Goal: Information Seeking & Learning: Compare options

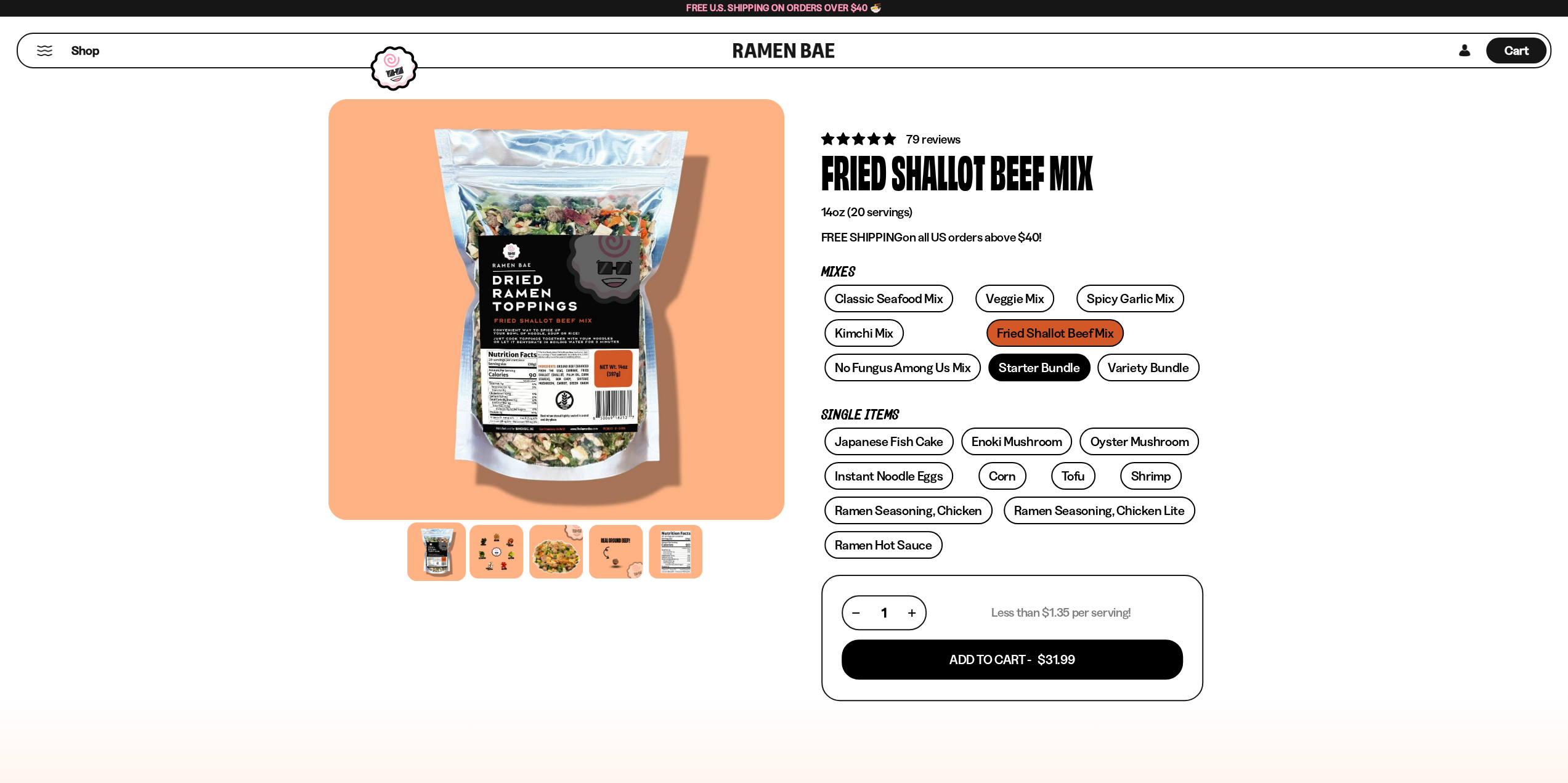
click at [1042, 368] on link "Starter Bundle" at bounding box center [1039, 368] width 102 height 28
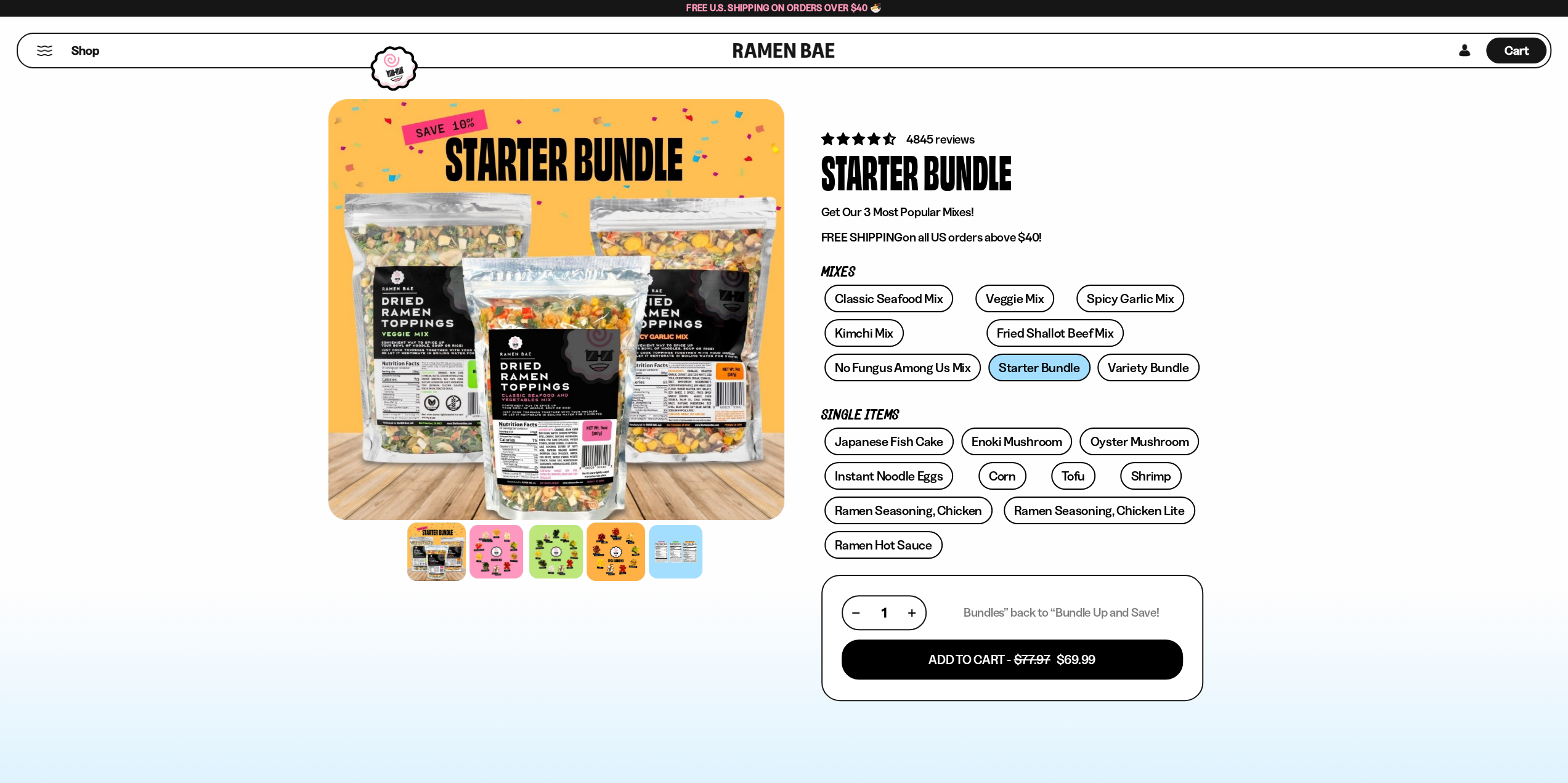
click at [621, 555] on div at bounding box center [615, 551] width 59 height 59
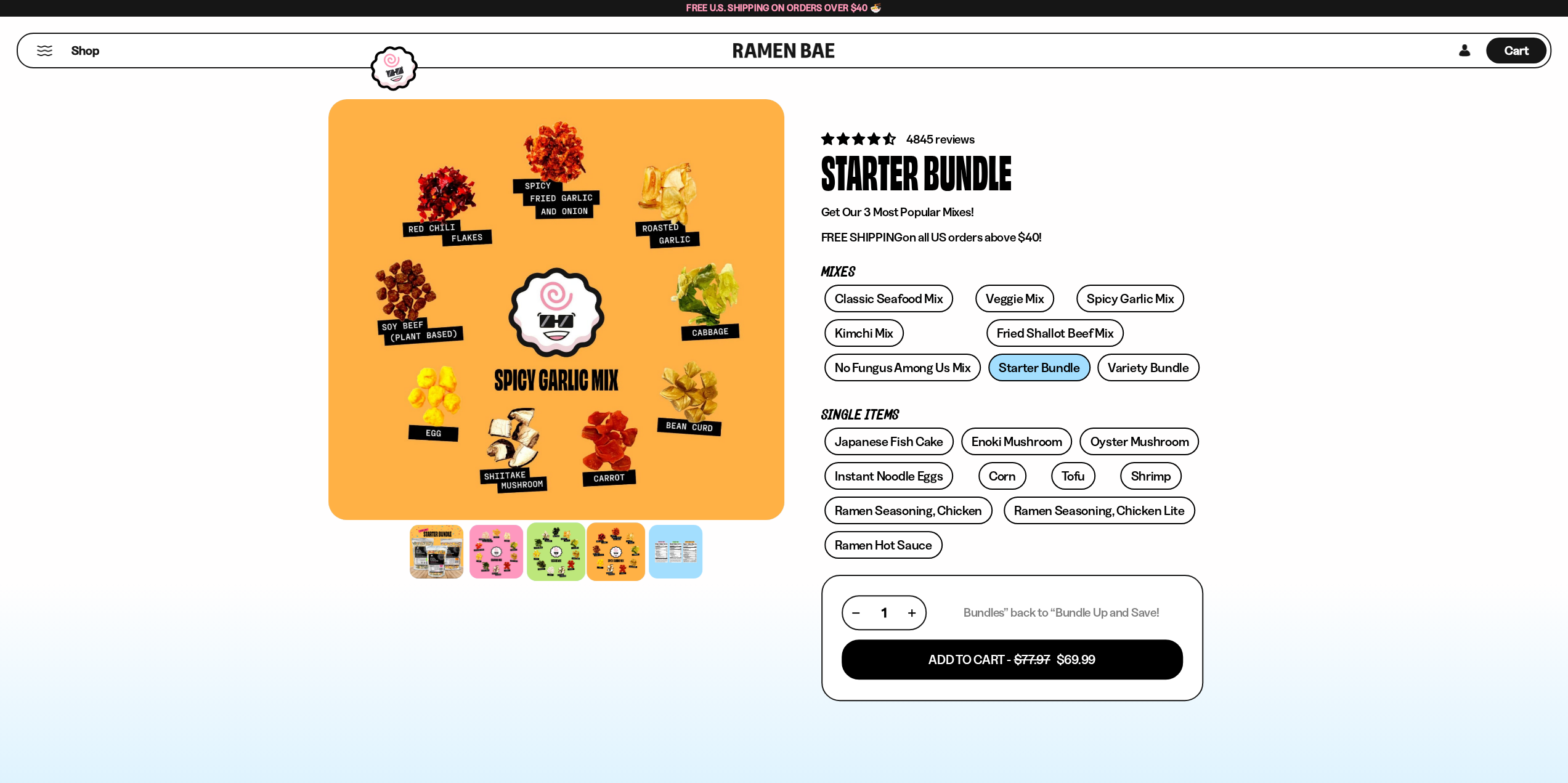
click at [573, 562] on div at bounding box center [556, 551] width 59 height 59
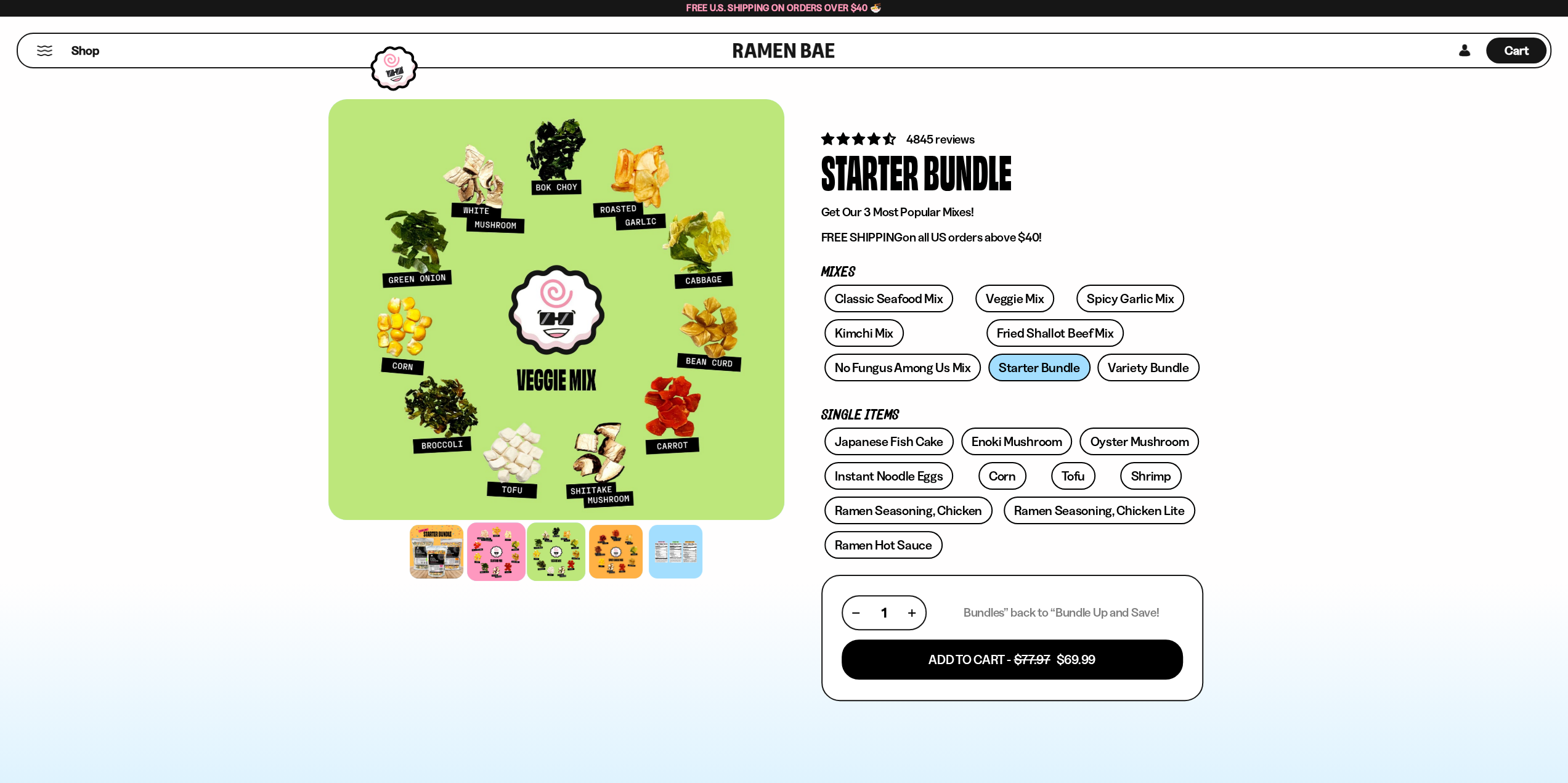
click at [503, 558] on div at bounding box center [496, 551] width 59 height 59
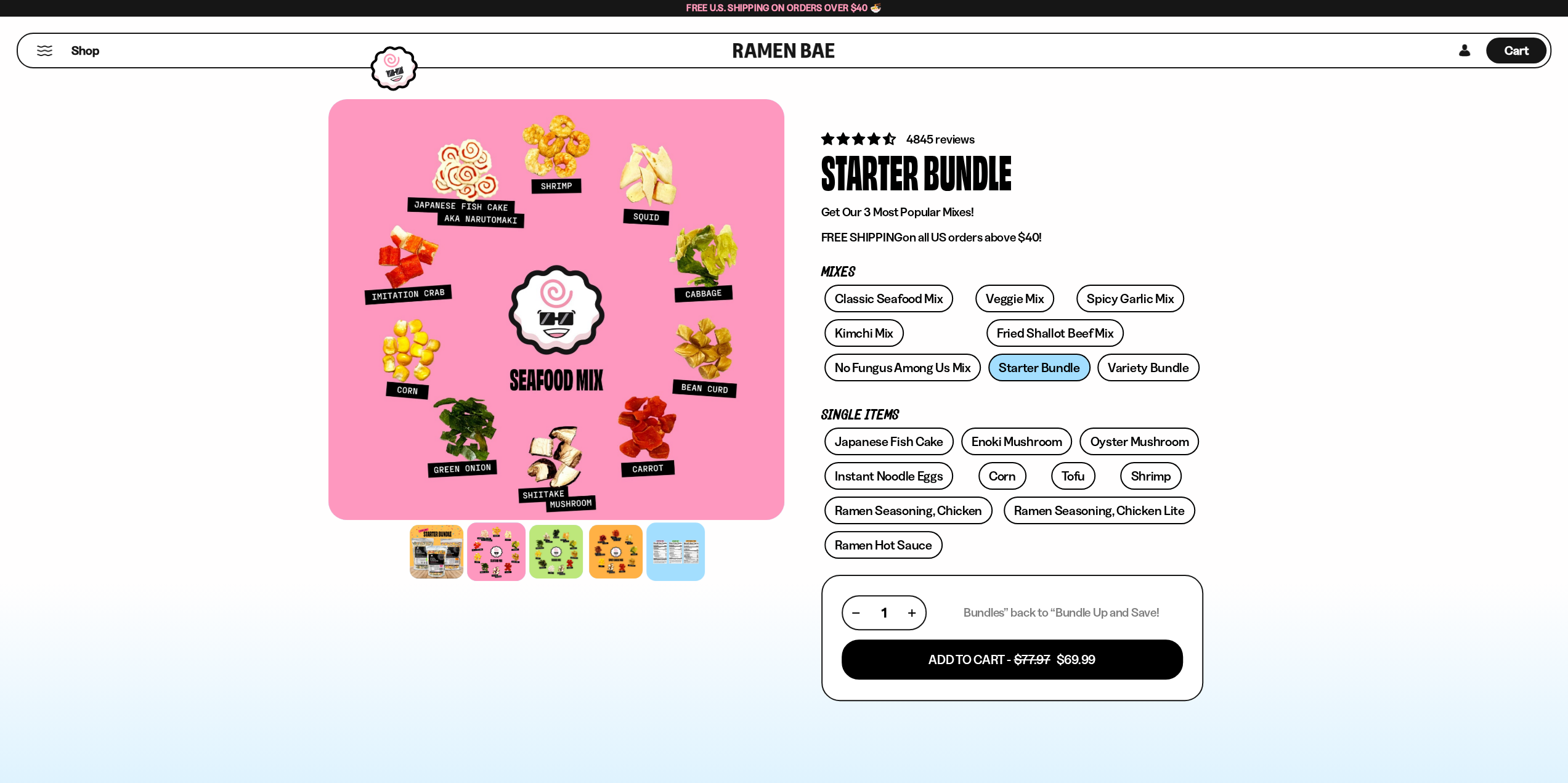
click at [676, 552] on div at bounding box center [675, 551] width 59 height 59
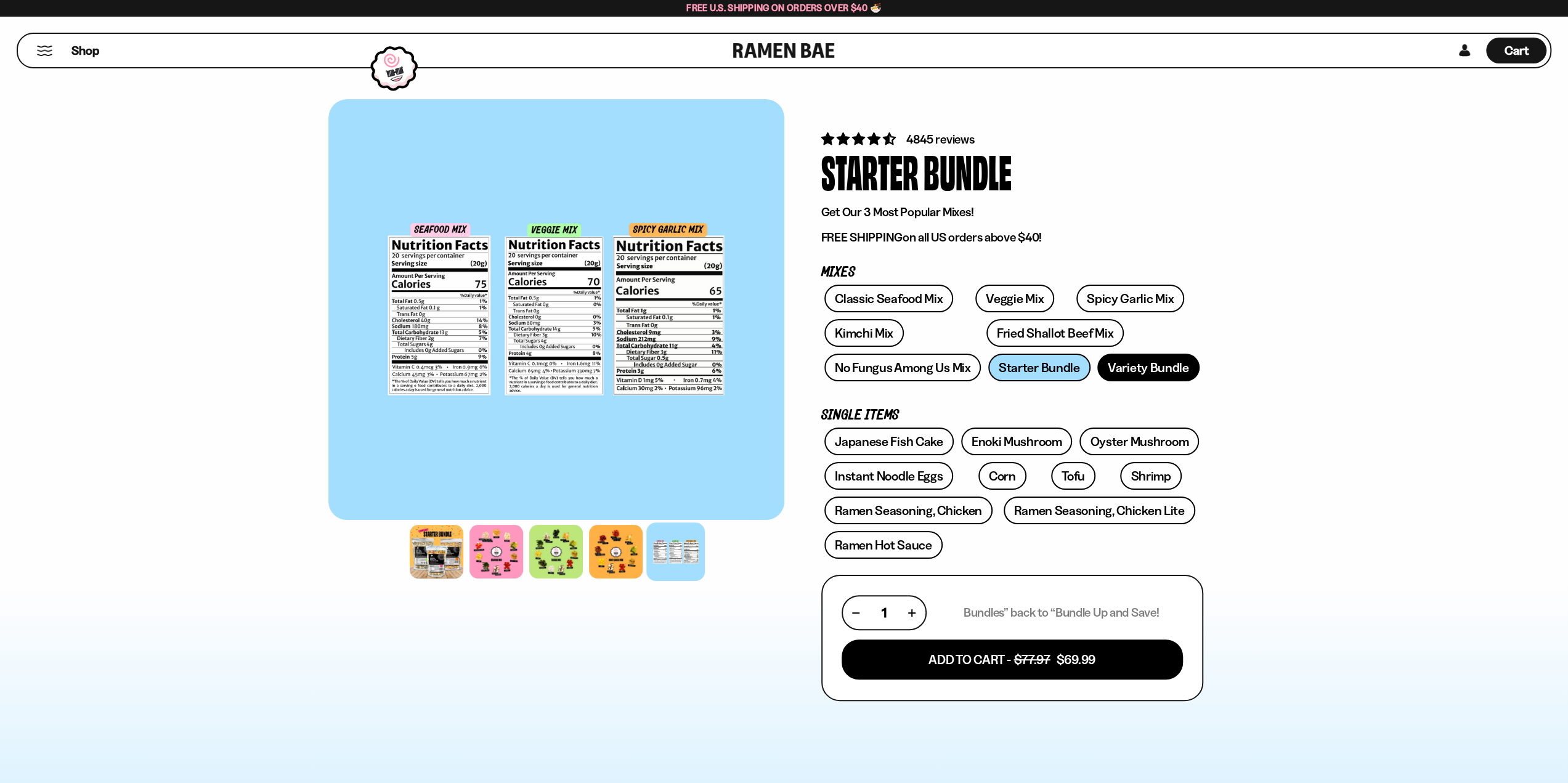
click at [1138, 363] on link "Variety Bundle" at bounding box center [1148, 368] width 102 height 28
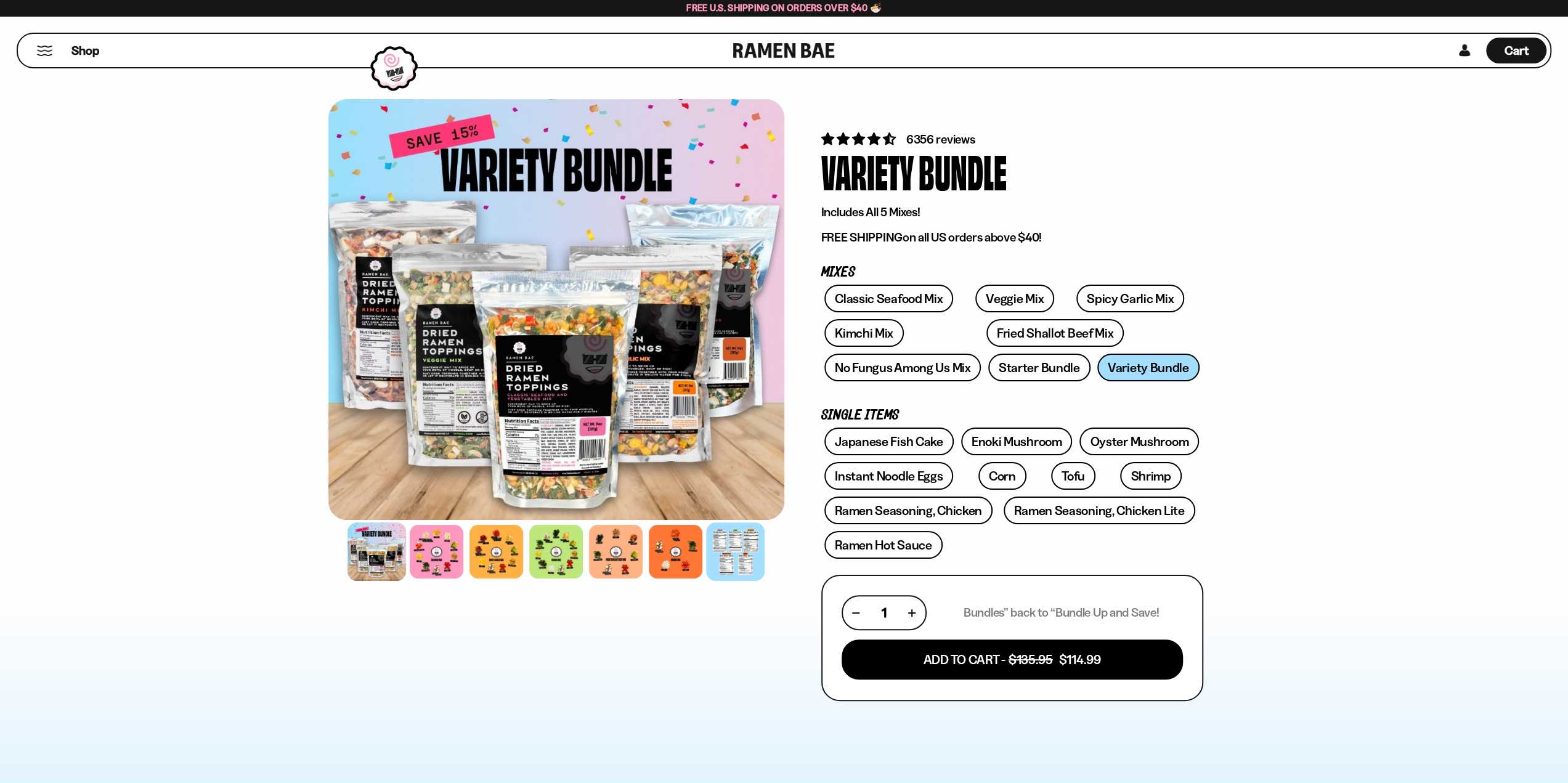
click at [715, 557] on div at bounding box center [735, 551] width 59 height 59
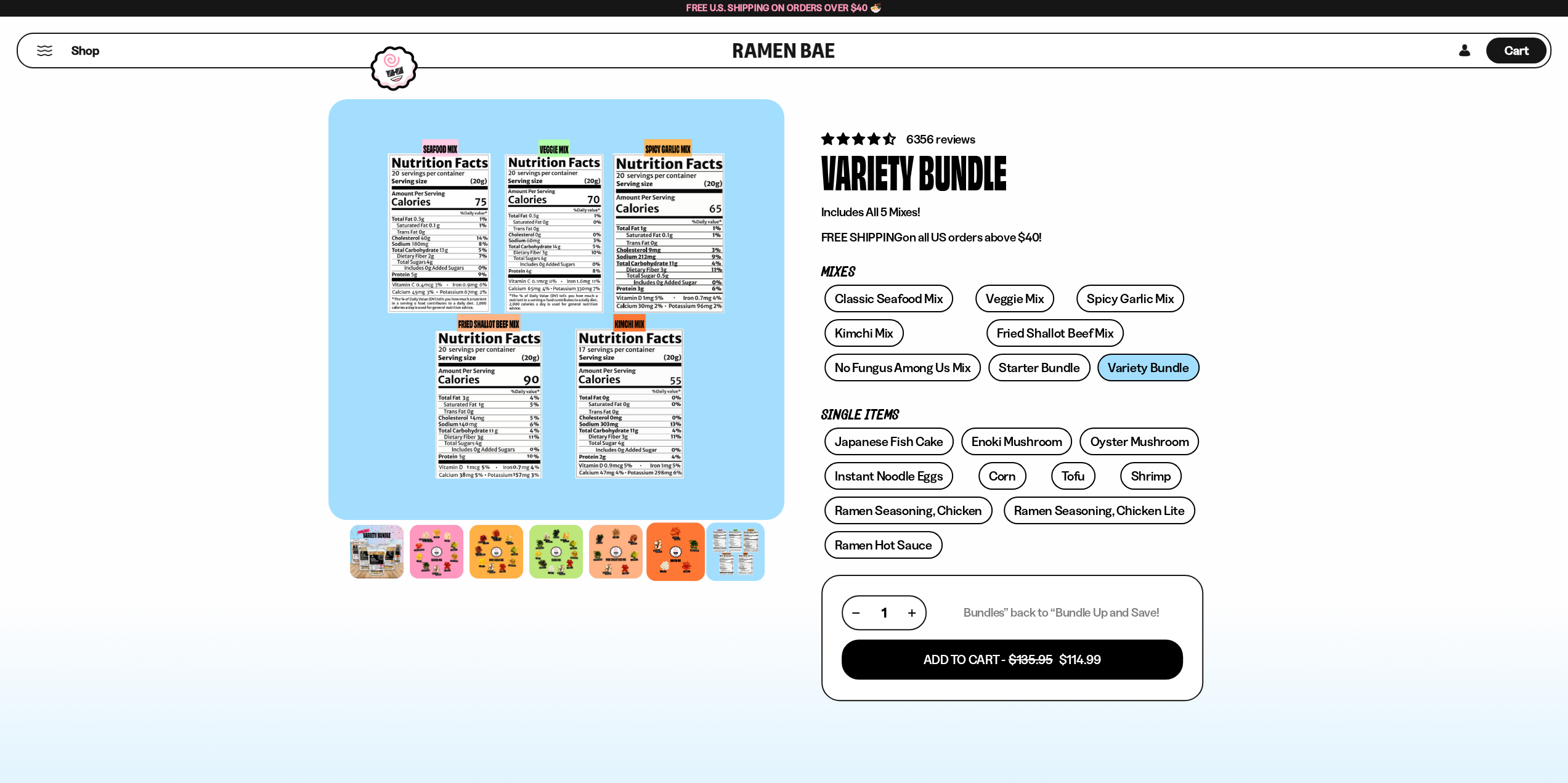
click at [666, 557] on div at bounding box center [675, 551] width 59 height 59
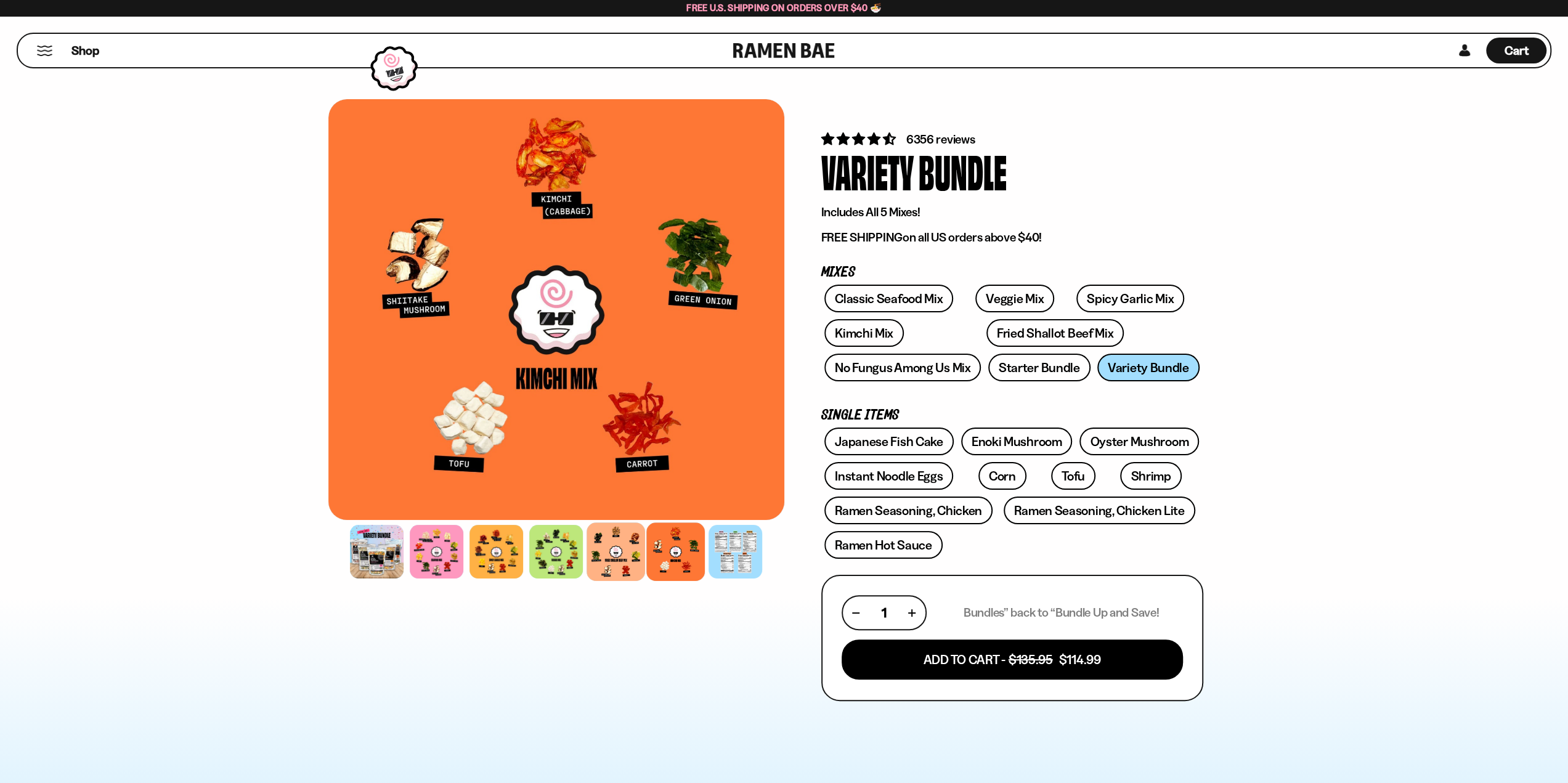
click at [620, 562] on div at bounding box center [615, 551] width 59 height 59
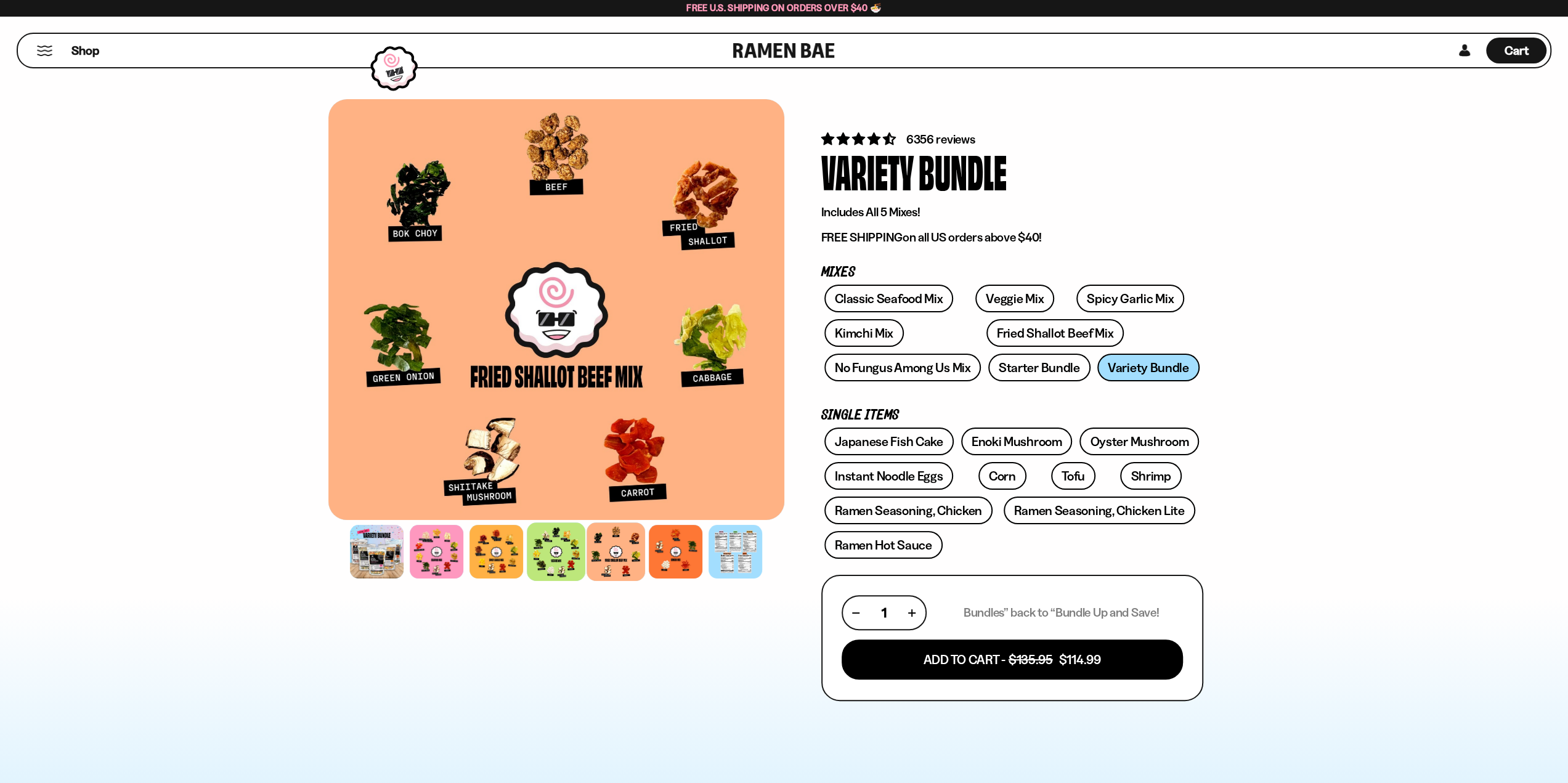
click at [564, 557] on div at bounding box center [556, 551] width 59 height 59
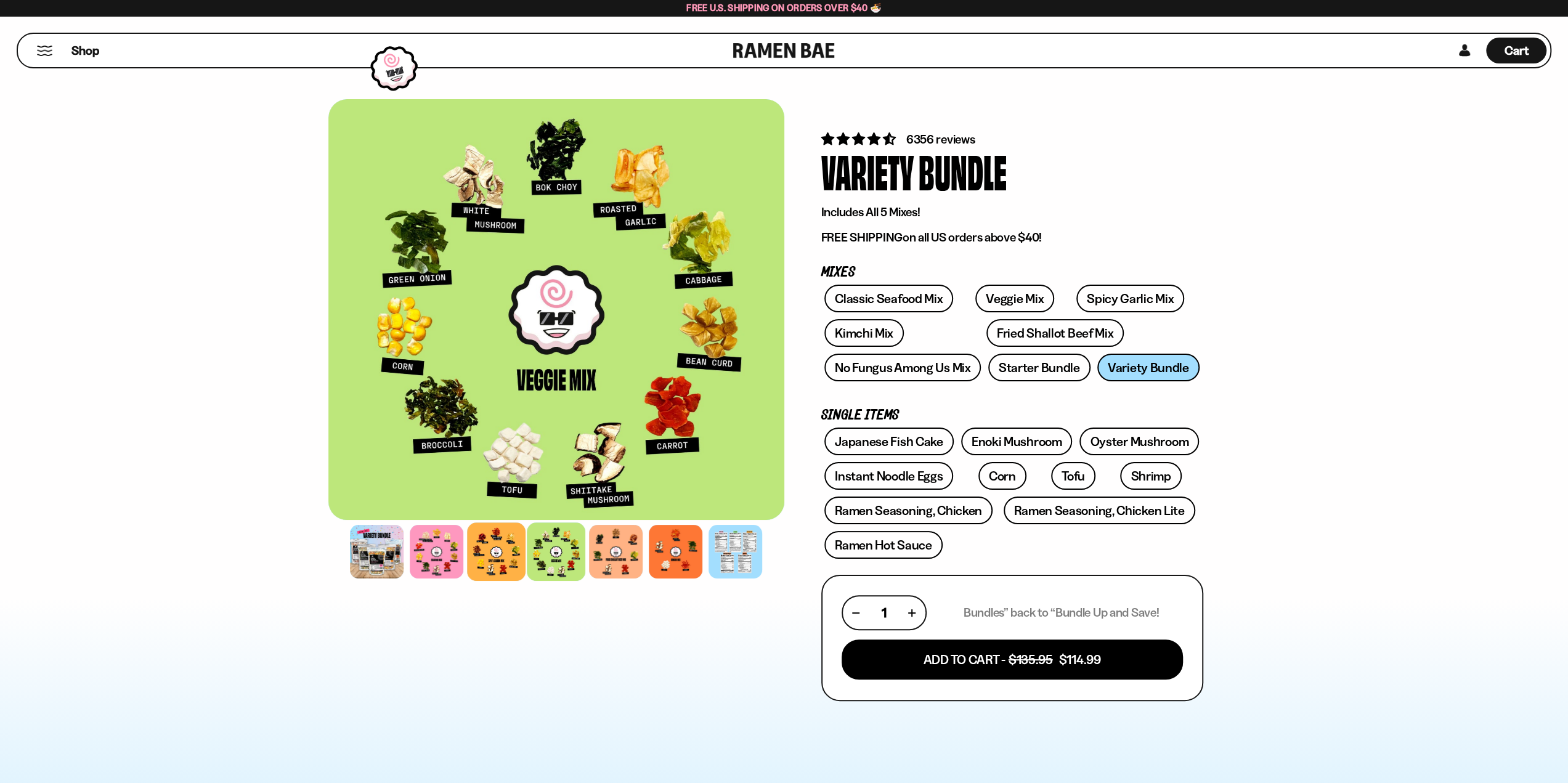
click at [505, 555] on div at bounding box center [496, 551] width 59 height 59
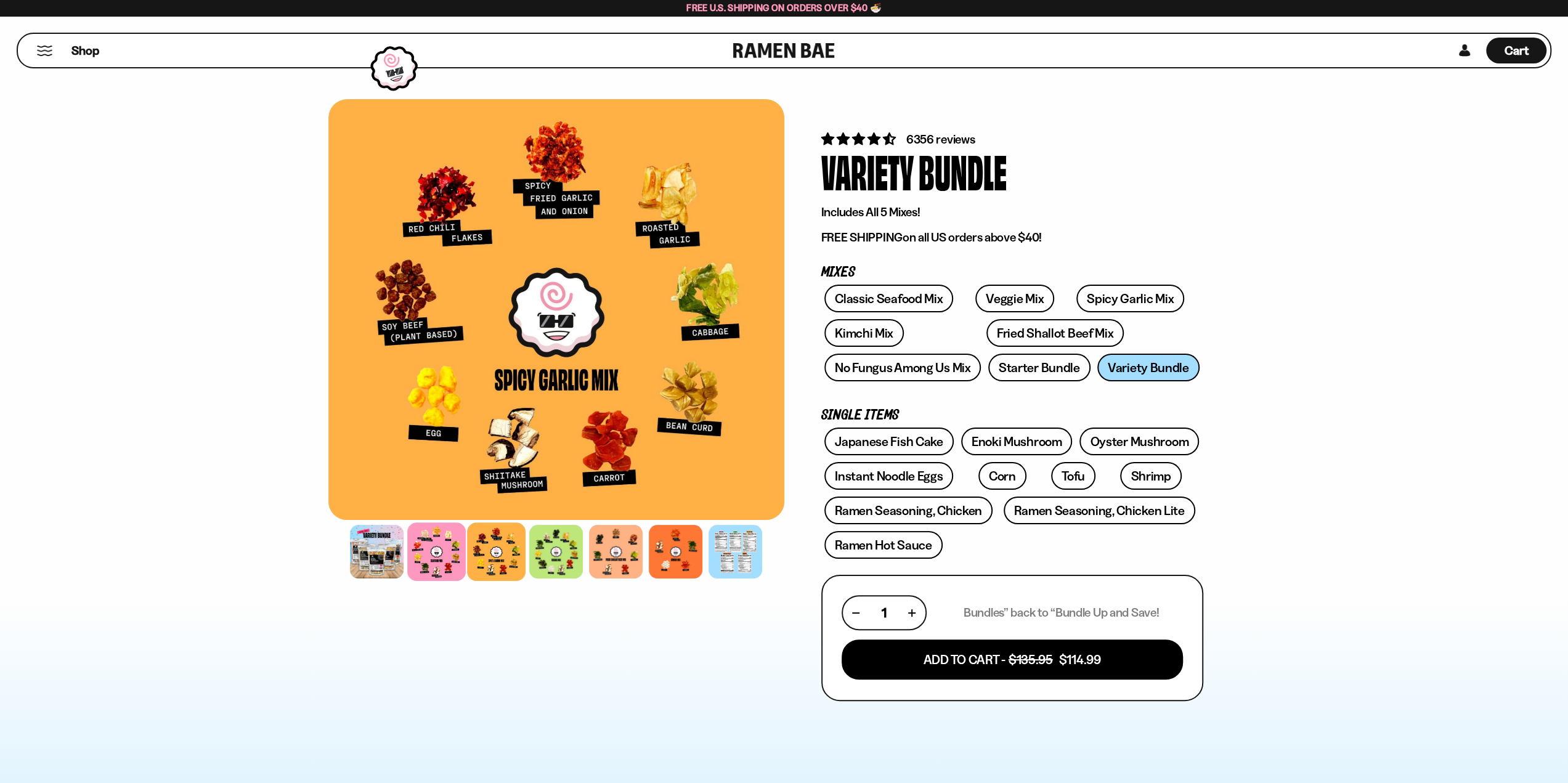
click at [451, 558] on div at bounding box center [436, 551] width 59 height 59
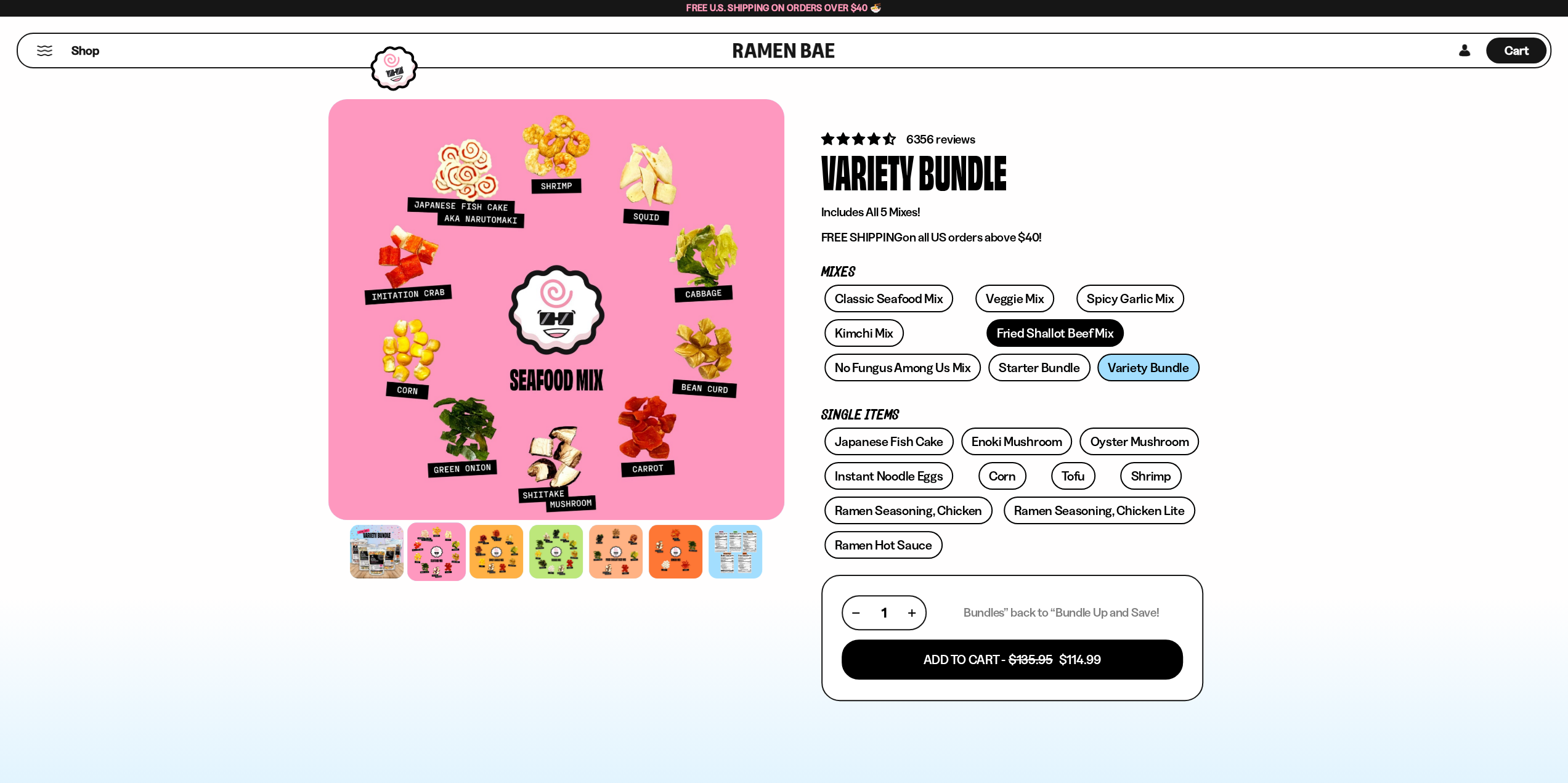
click at [991, 335] on link "Fried Shallot Beef Mix" at bounding box center [1055, 333] width 137 height 28
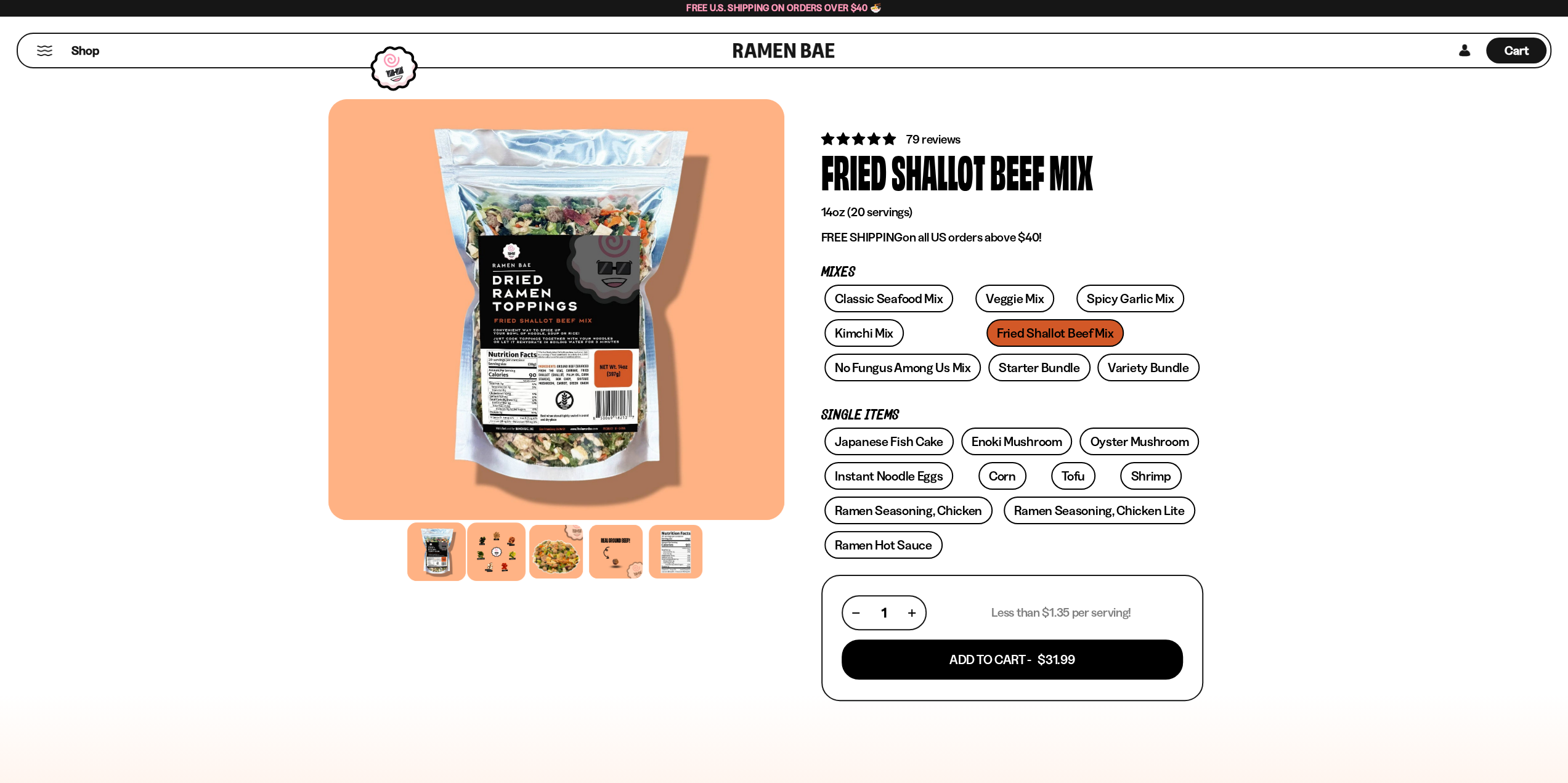
click at [506, 565] on div at bounding box center [496, 551] width 59 height 59
click at [910, 554] on link "Ramen Hot Sauce" at bounding box center [883, 545] width 118 height 28
